Goal: Task Accomplishment & Management: Use online tool/utility

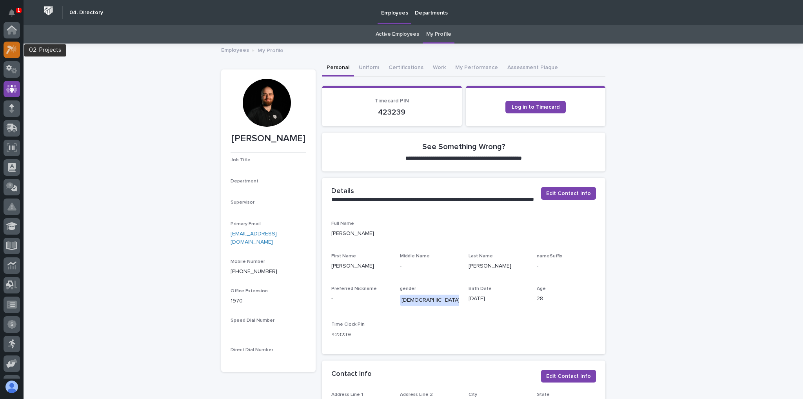
click at [10, 47] on icon at bounding box center [9, 49] width 7 height 9
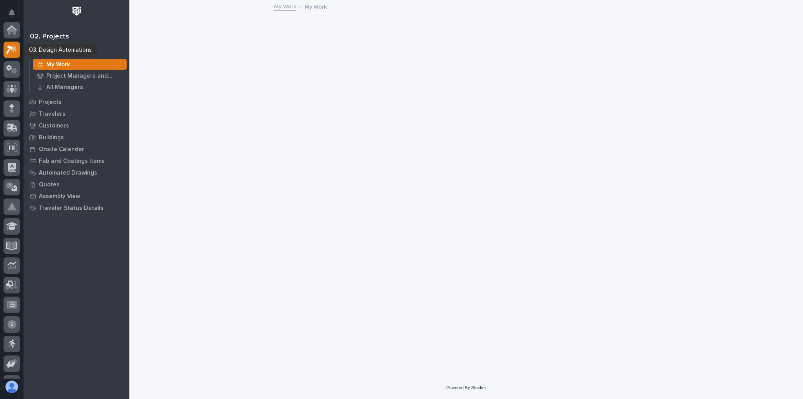
scroll to position [20, 0]
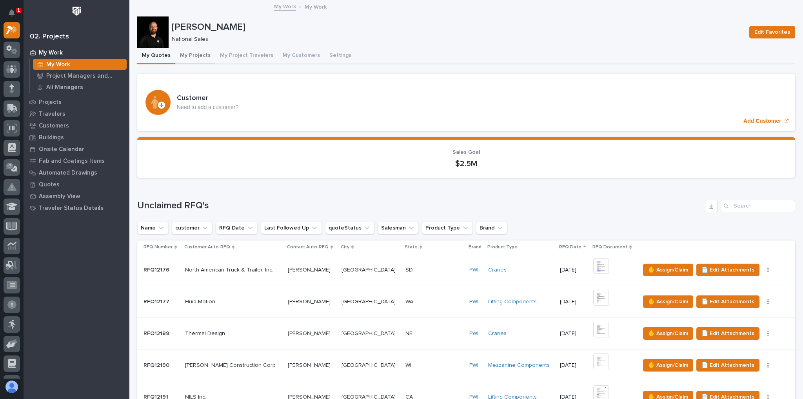
click at [199, 56] on button "My Projects" at bounding box center [195, 56] width 40 height 16
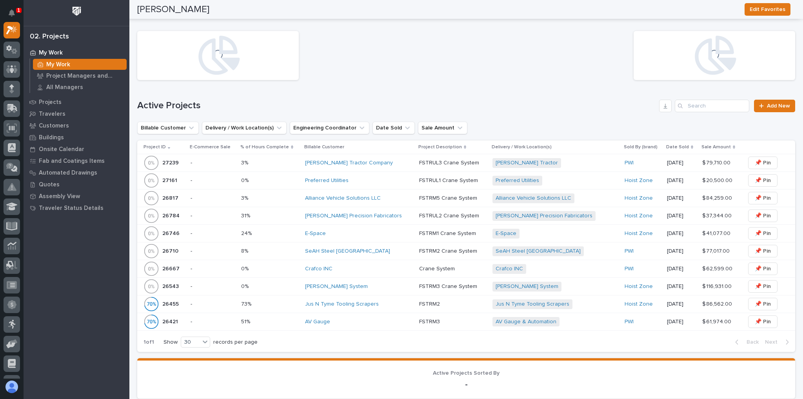
scroll to position [282, 0]
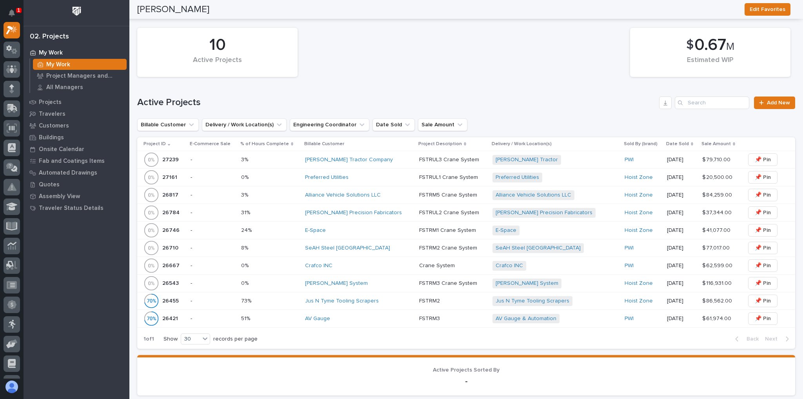
click at [388, 209] on div "[PERSON_NAME] Precision Fabricators" at bounding box center [359, 212] width 108 height 7
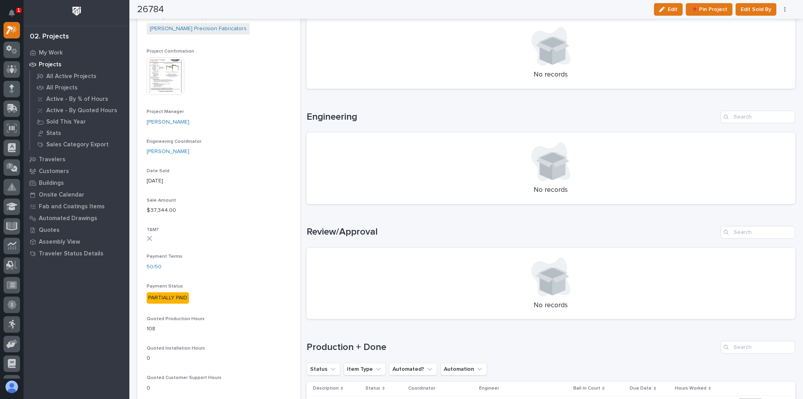
scroll to position [439, 0]
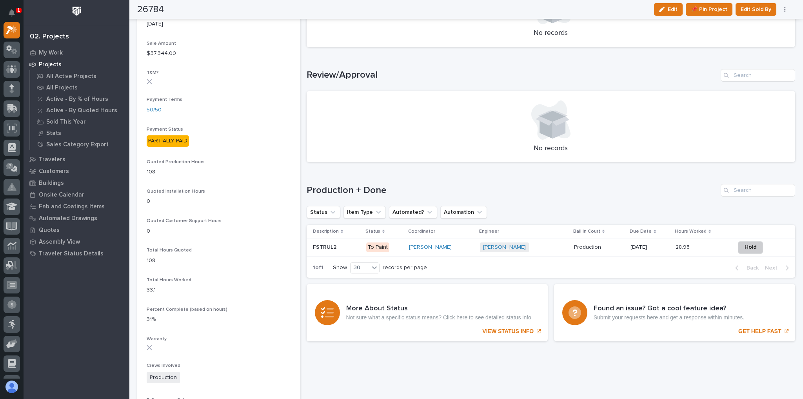
click at [473, 246] on div "[PERSON_NAME]" at bounding box center [441, 247] width 65 height 7
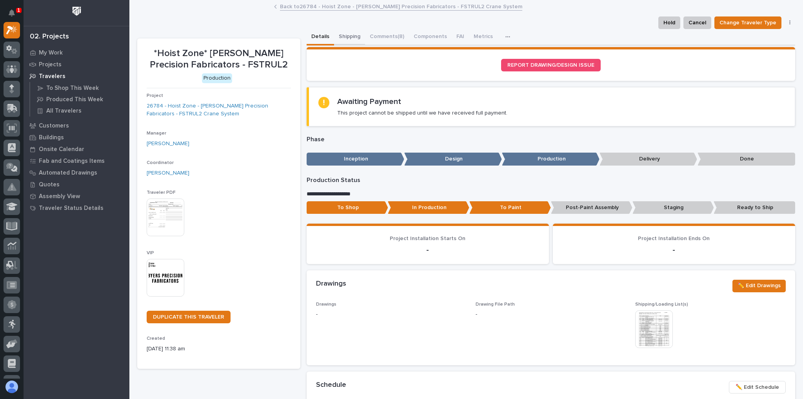
click at [348, 32] on button "Shipping" at bounding box center [349, 37] width 31 height 16
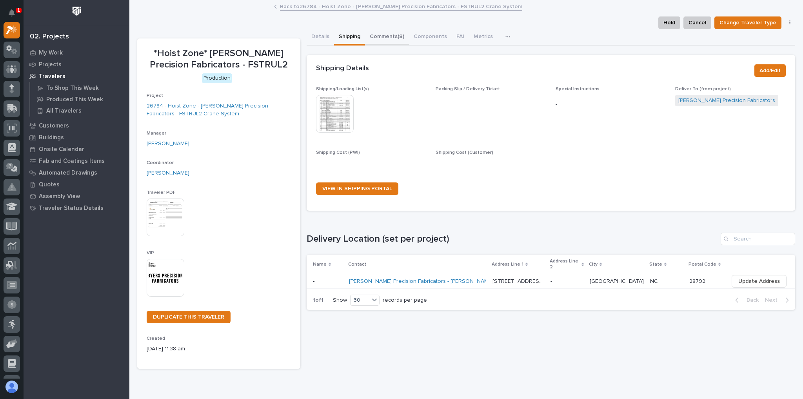
click at [384, 34] on button "Comments (8)" at bounding box center [387, 37] width 44 height 16
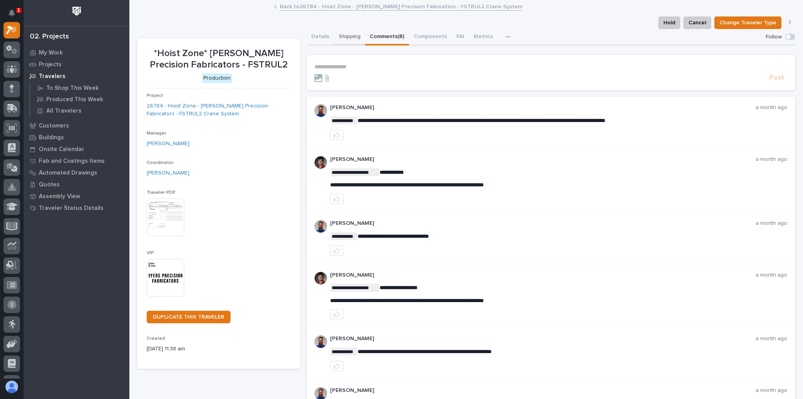
click at [354, 37] on button "Shipping" at bounding box center [349, 37] width 31 height 16
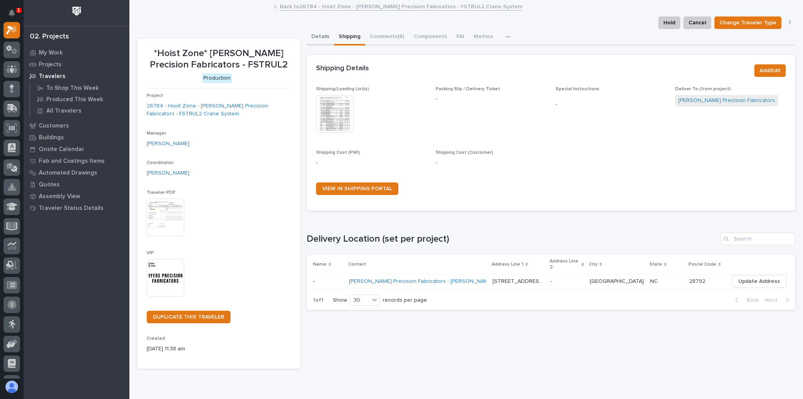
click at [318, 35] on button "Details" at bounding box center [320, 37] width 27 height 16
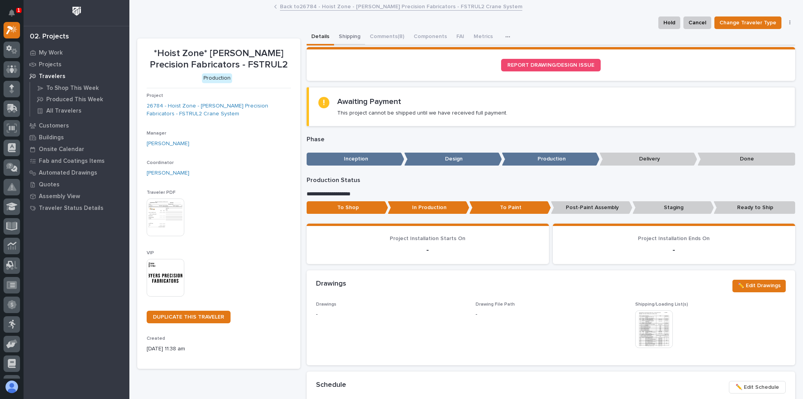
click at [343, 31] on button "Shipping" at bounding box center [349, 37] width 31 height 16
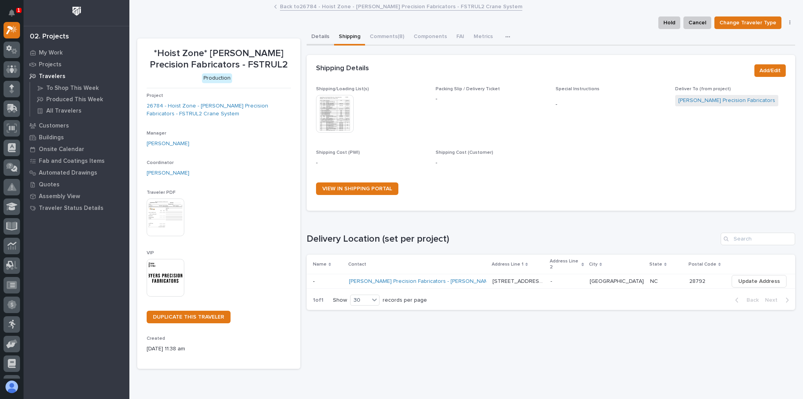
click at [323, 40] on button "Details" at bounding box center [320, 37] width 27 height 16
